Goal: Information Seeking & Learning: Learn about a topic

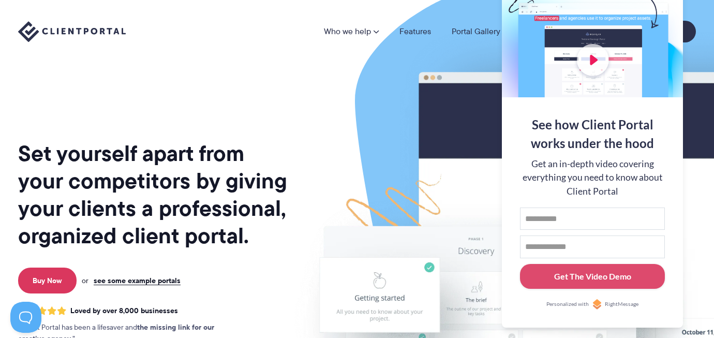
click at [411, 57] on div "Who we help Who we help View pricing Agencies See how Client Portal can help gi…" at bounding box center [357, 31] width 714 height 63
click at [253, 73] on div "Set yourself apart from your competitors by giving your clients a professional,…" at bounding box center [153, 256] width 271 height 496
click at [413, 31] on link "Features" at bounding box center [415, 31] width 32 height 8
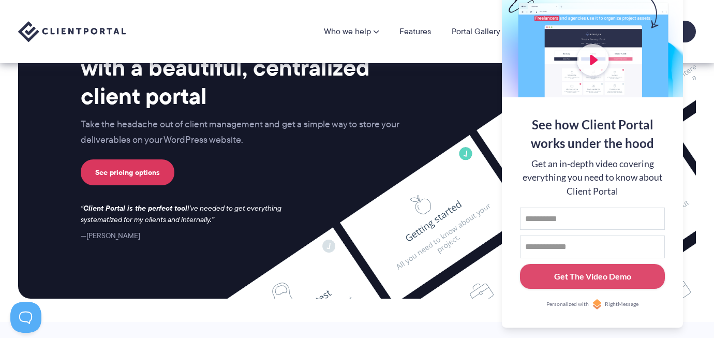
scroll to position [2672, 0]
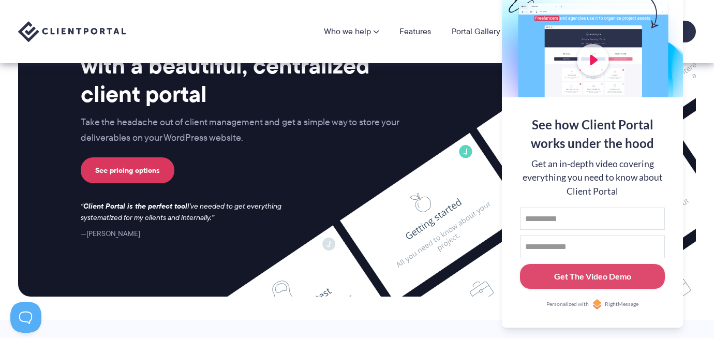
click at [664, 111] on div "See how Client Portal works under the hood Get an in-depth video covering every…" at bounding box center [592, 212] width 181 height 230
click at [545, 116] on div "See how Client Portal works under the hood" at bounding box center [592, 133] width 145 height 37
click at [598, 304] on img at bounding box center [597, 304] width 10 height 10
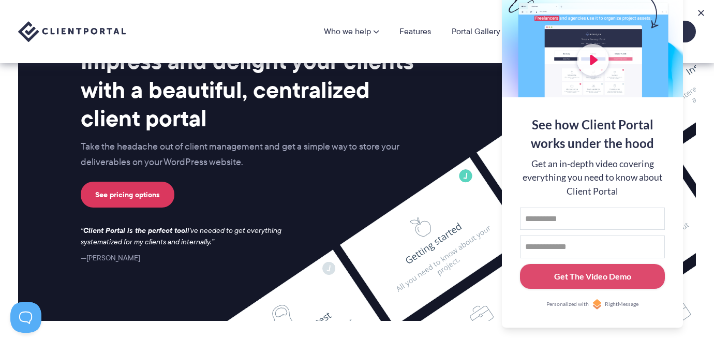
scroll to position [2631, 0]
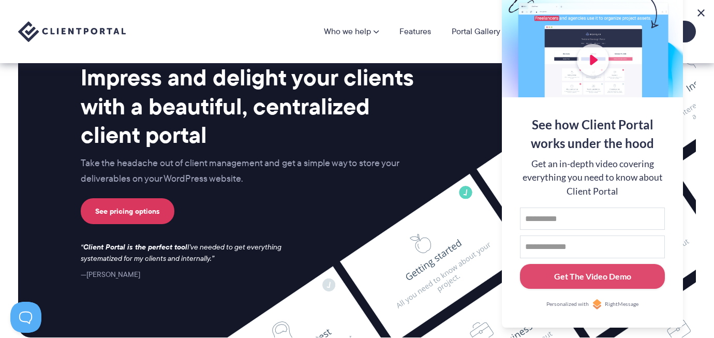
click at [705, 12] on button at bounding box center [700, 13] width 12 height 12
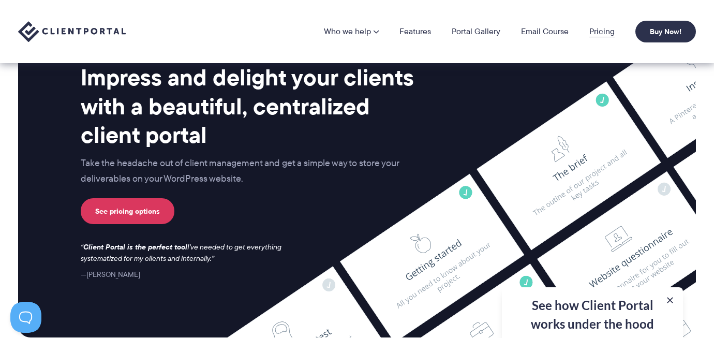
click at [598, 32] on link "Pricing" at bounding box center [601, 31] width 25 height 8
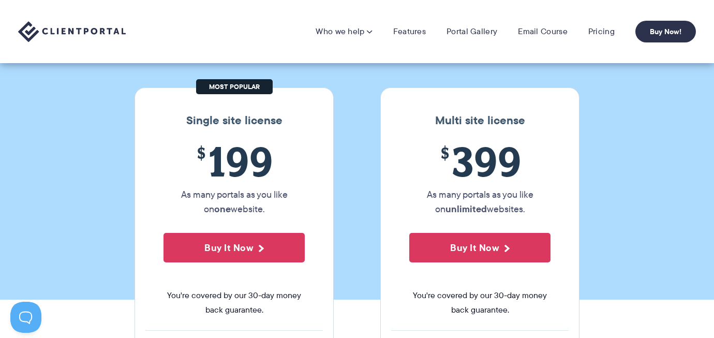
scroll to position [96, 0]
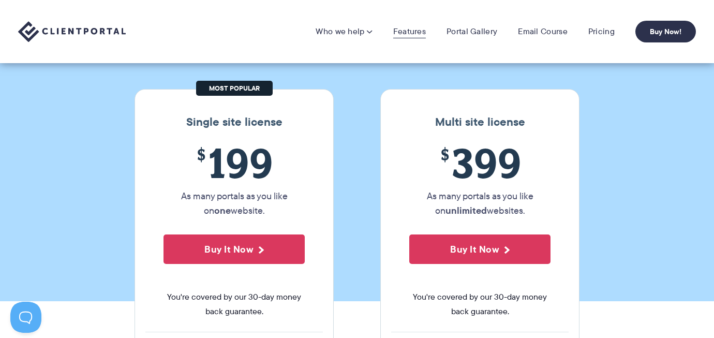
click at [409, 31] on link "Features" at bounding box center [409, 31] width 33 height 10
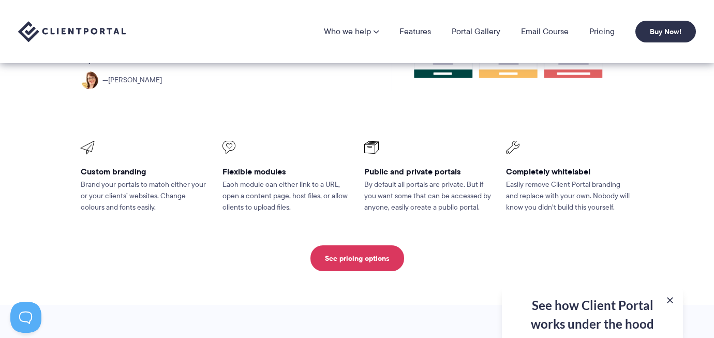
scroll to position [420, 0]
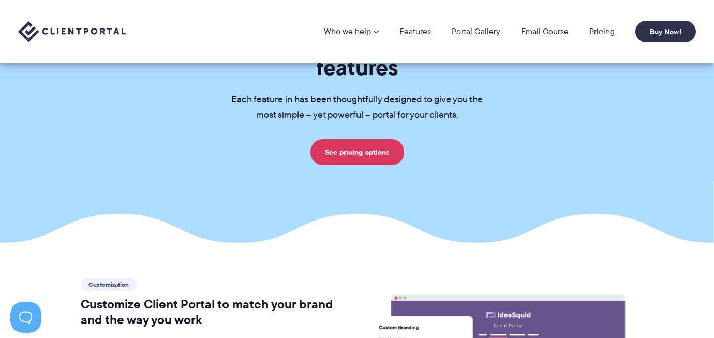
scroll to position [20, 0]
